Goal: Check status: Check status

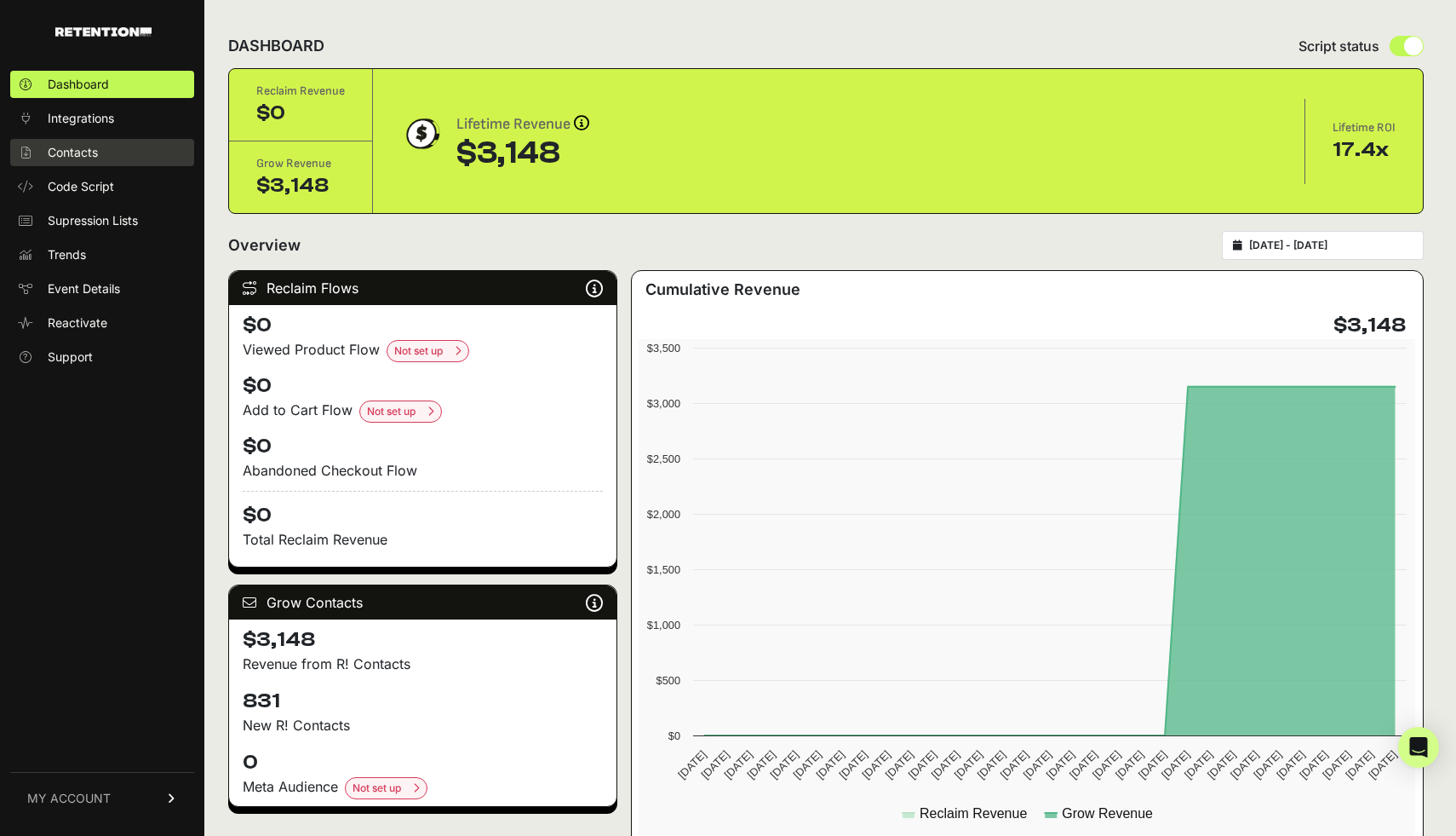
click at [95, 153] on span "Contacts" at bounding box center [73, 152] width 50 height 17
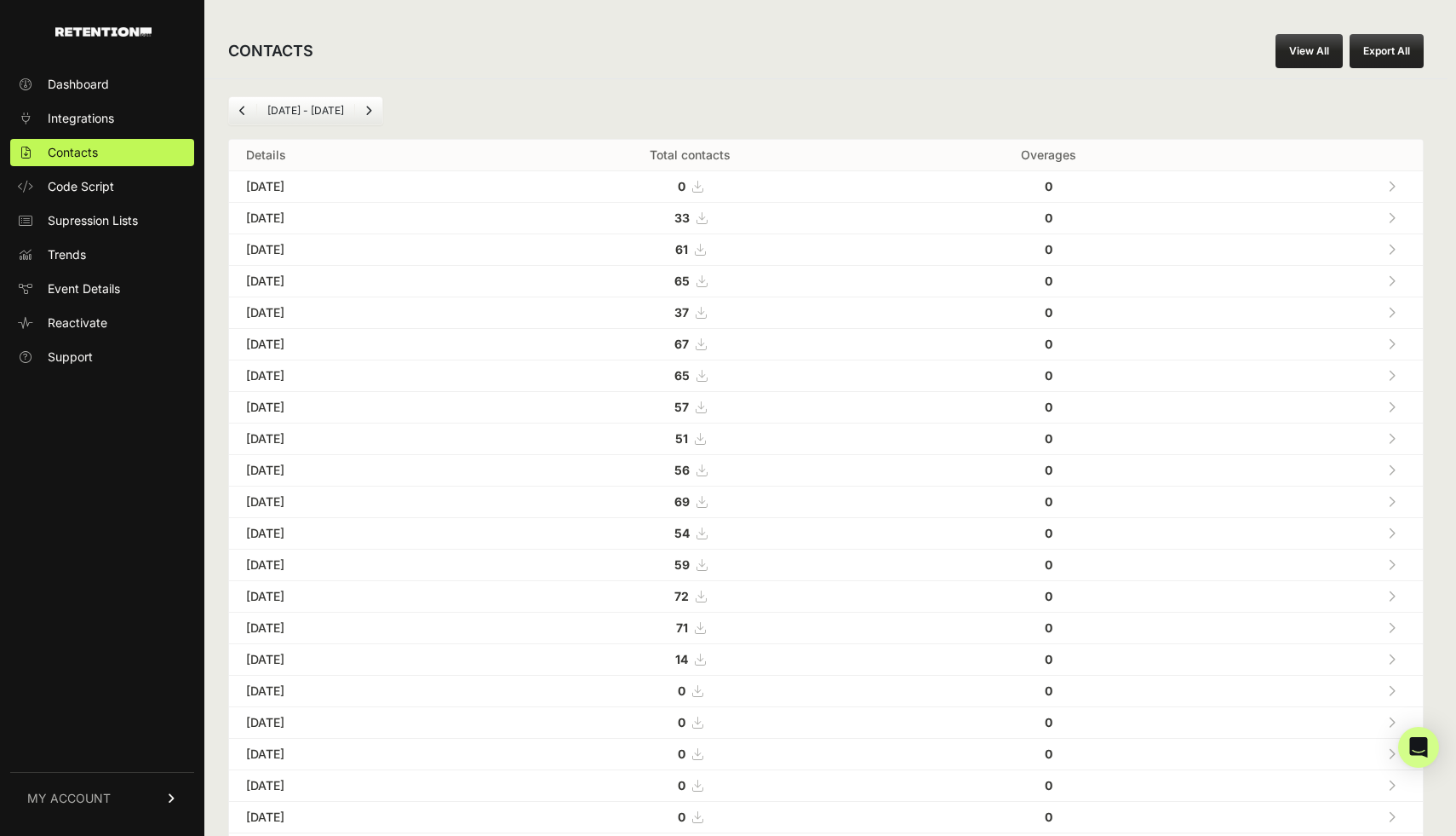
click at [240, 112] on icon "Previous" at bounding box center [243, 111] width 7 height 10
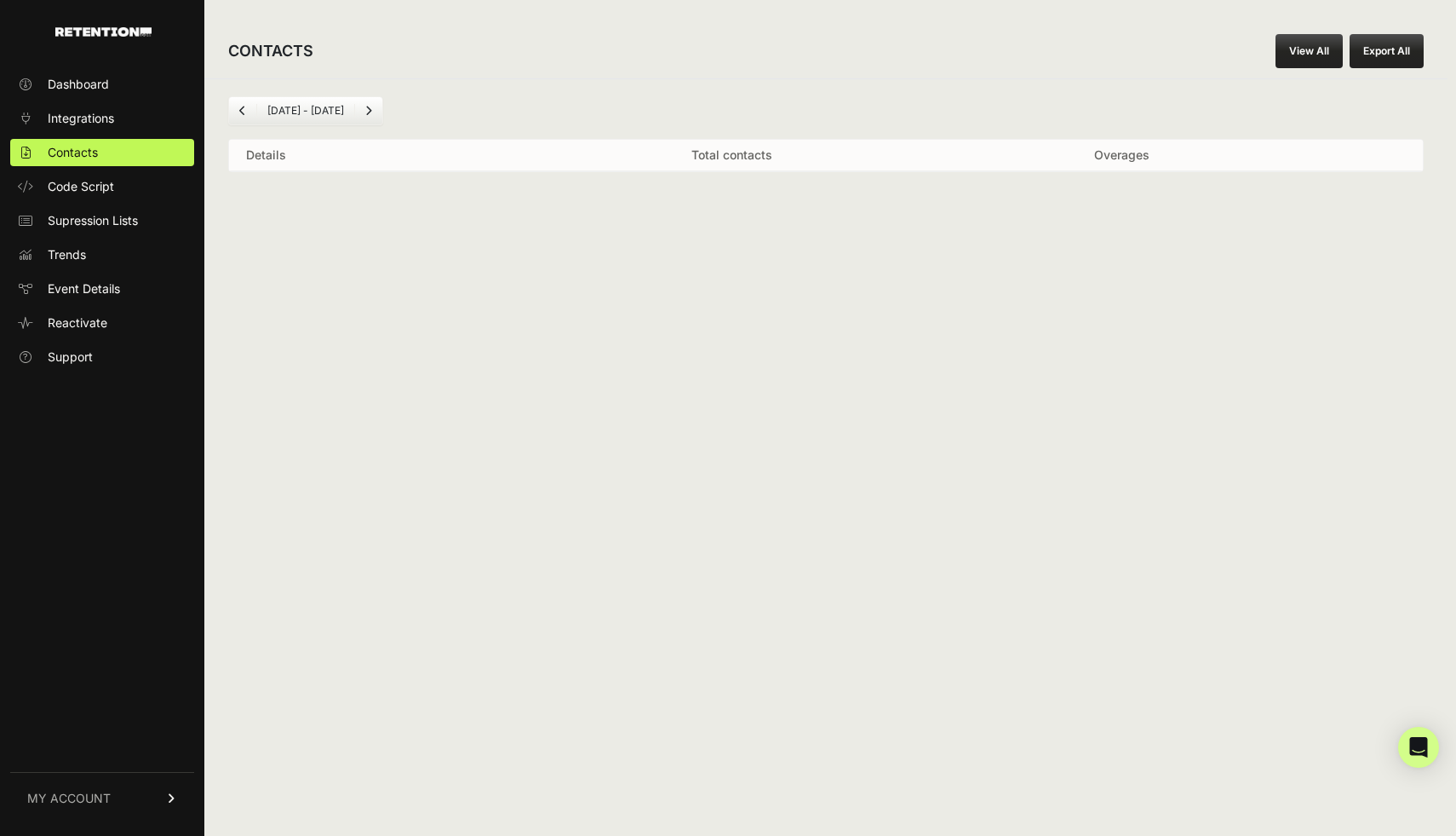
click at [377, 106] on link "Next" at bounding box center [368, 110] width 27 height 27
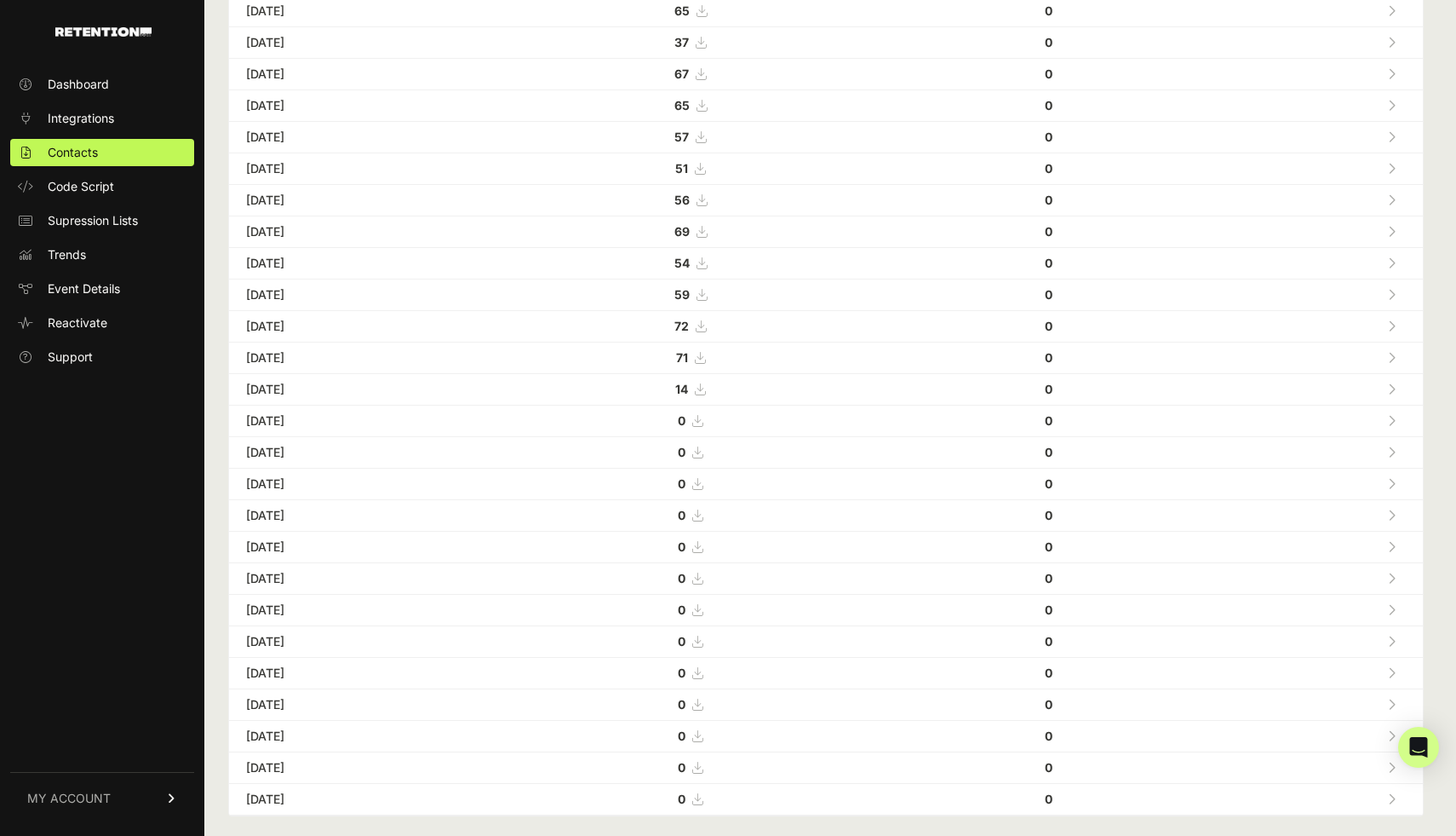
scroll to position [258, 0]
